Goal: Check status: Check status

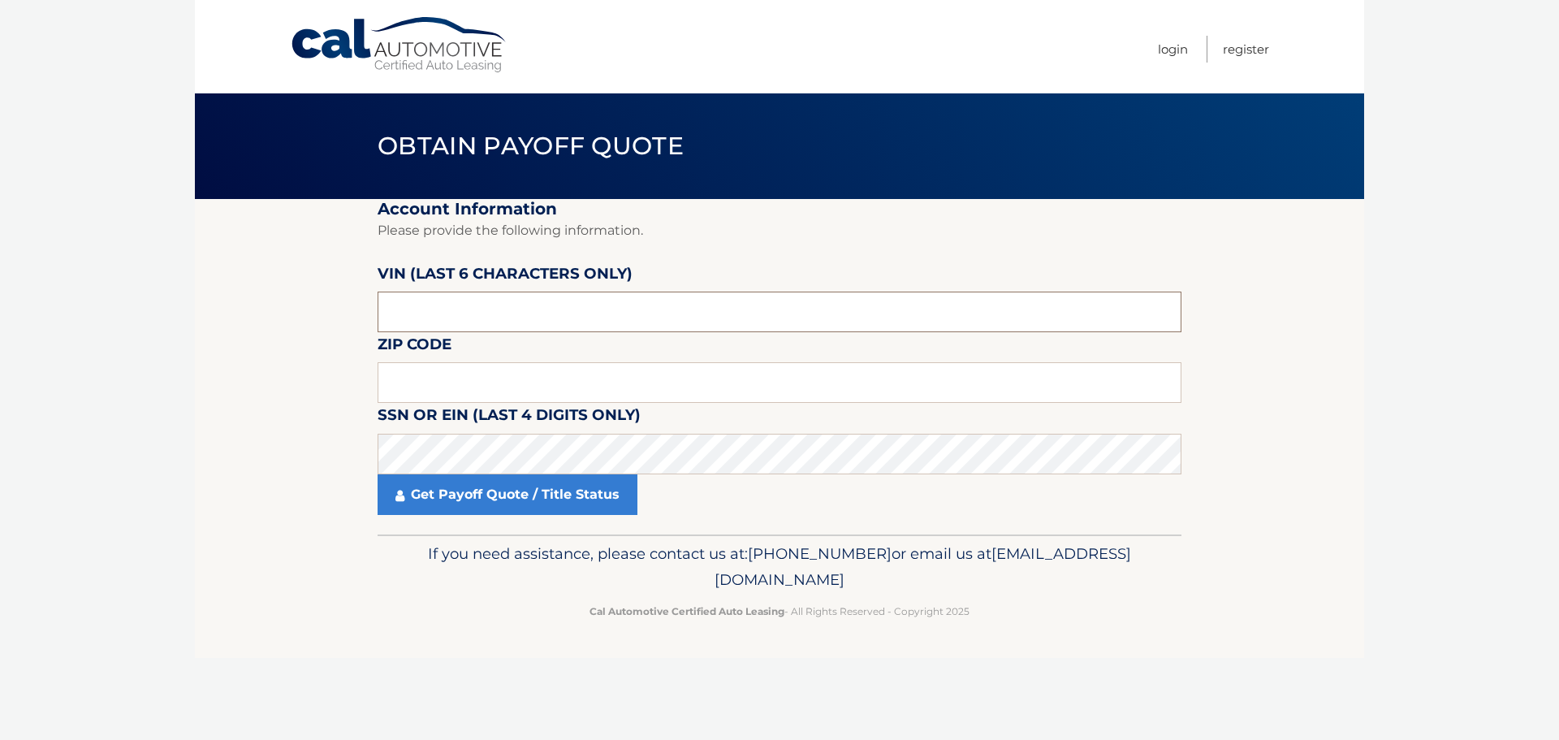
click at [442, 313] on input "text" at bounding box center [779, 311] width 804 height 41
click at [545, 312] on input "text" at bounding box center [779, 311] width 804 height 41
click at [479, 382] on input "text" at bounding box center [779, 382] width 804 height 41
type input "11530"
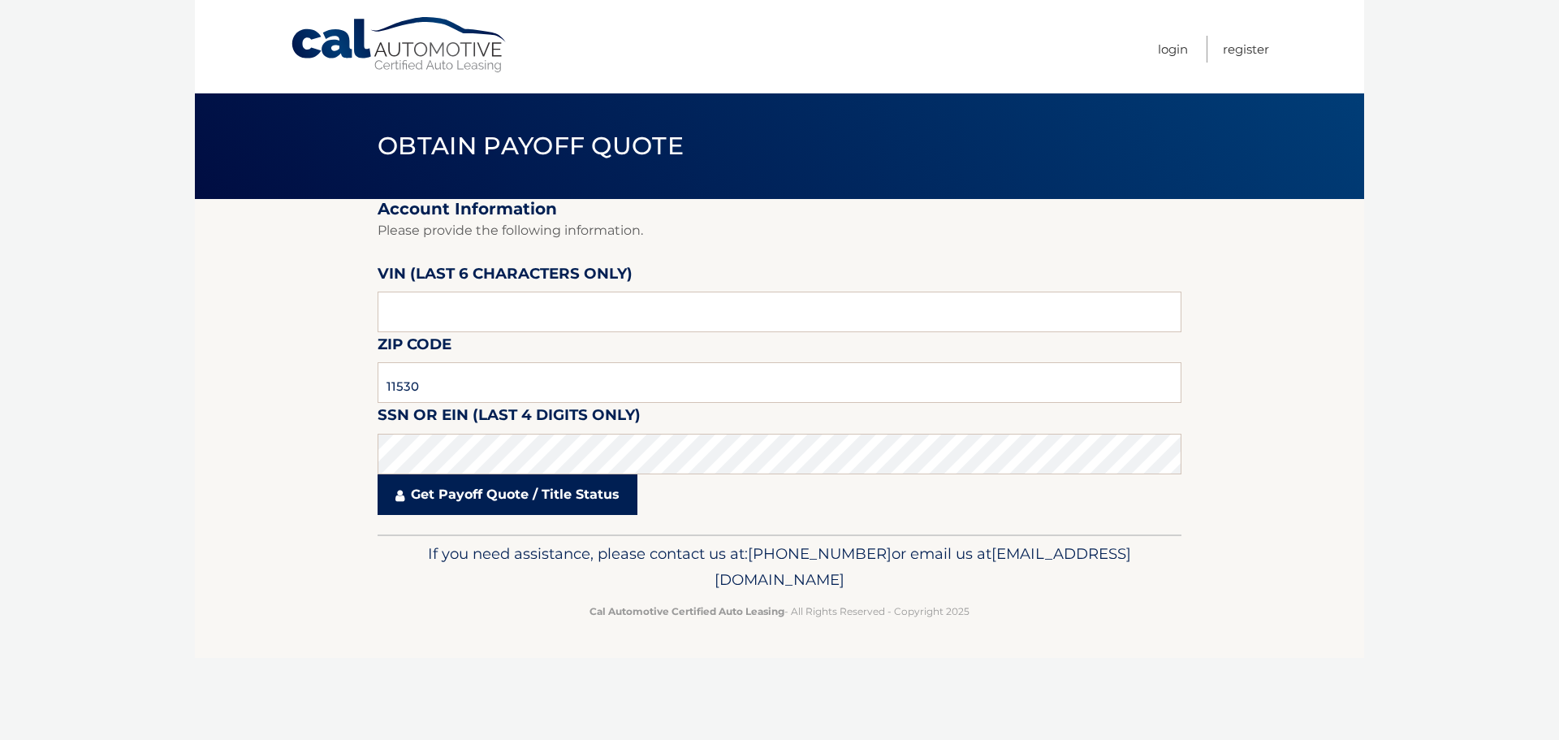
click at [520, 481] on link "Get Payoff Quote / Title Status" at bounding box center [507, 494] width 260 height 41
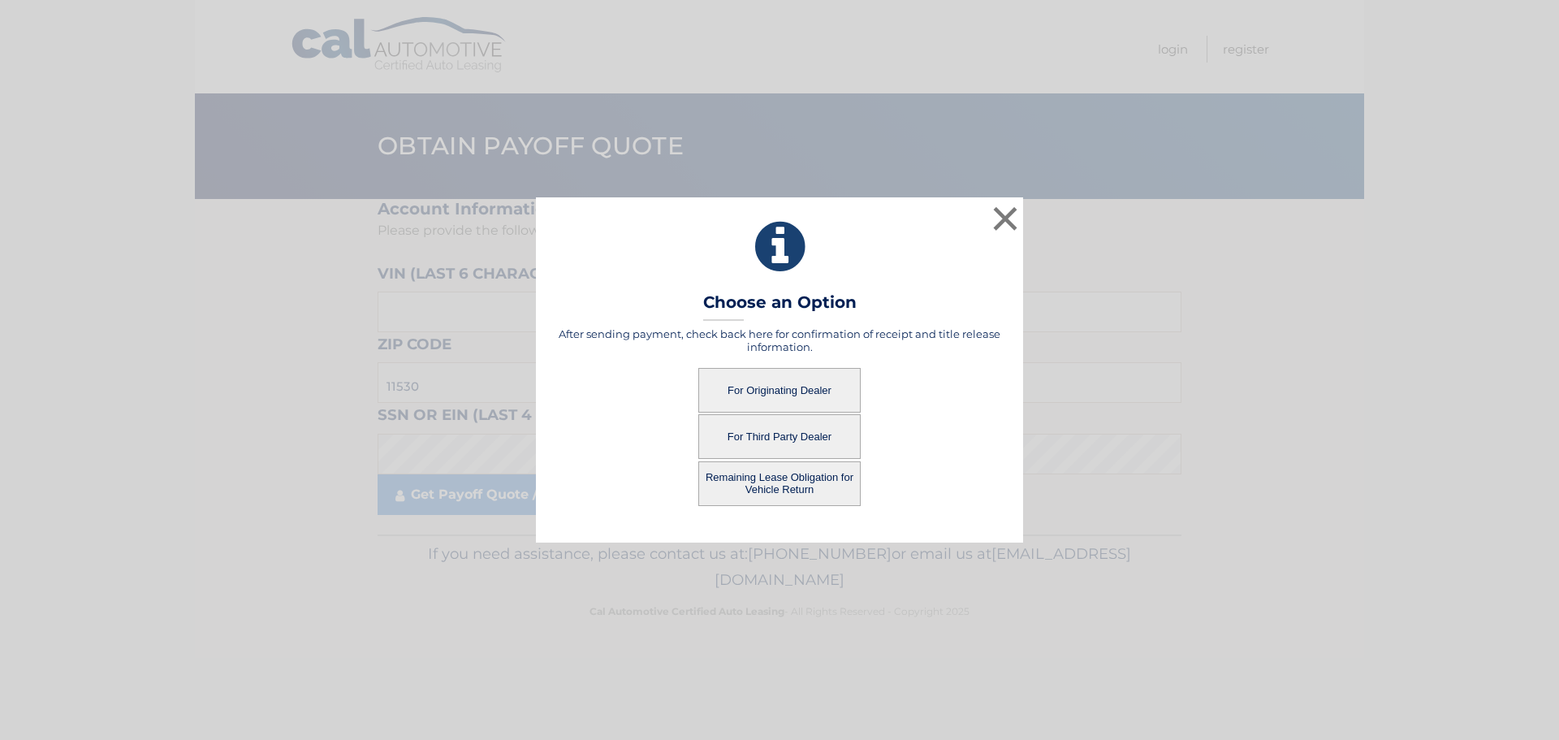
click at [766, 386] on button "For Originating Dealer" at bounding box center [779, 390] width 162 height 45
click at [791, 394] on button "For Originating Dealer" at bounding box center [779, 390] width 162 height 45
